Goal: Register for event/course

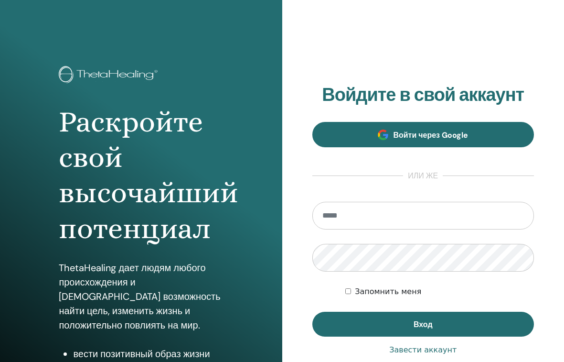
click at [406, 132] on span "Войти через Google" at bounding box center [430, 135] width 75 height 10
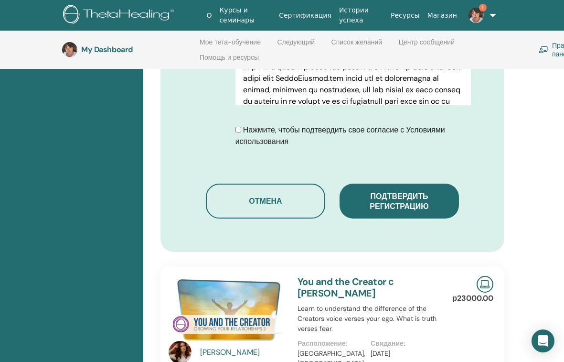
scroll to position [590, 0]
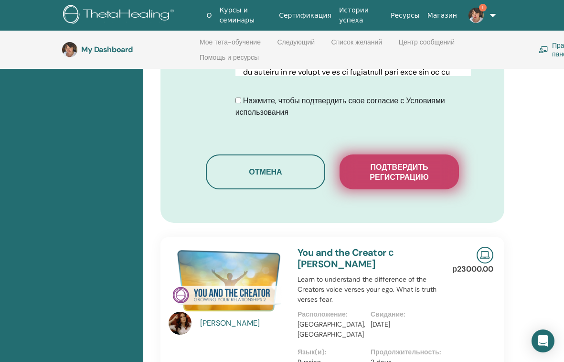
click at [369, 178] on span "Подтвердить регистрацию" at bounding box center [400, 172] width 96 height 20
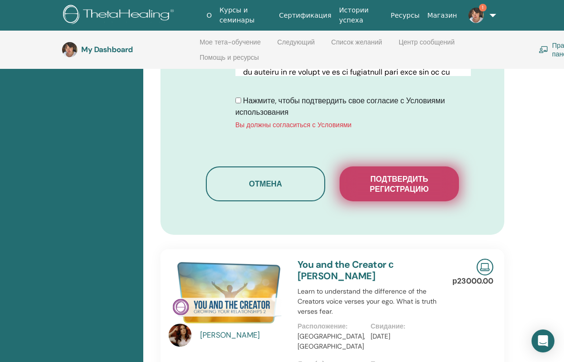
click at [384, 186] on span "Подтвердить регистрацию" at bounding box center [400, 184] width 96 height 20
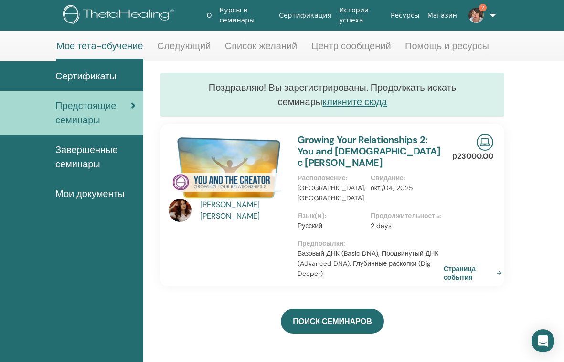
scroll to position [43, 0]
